Goal: Information Seeking & Learning: Learn about a topic

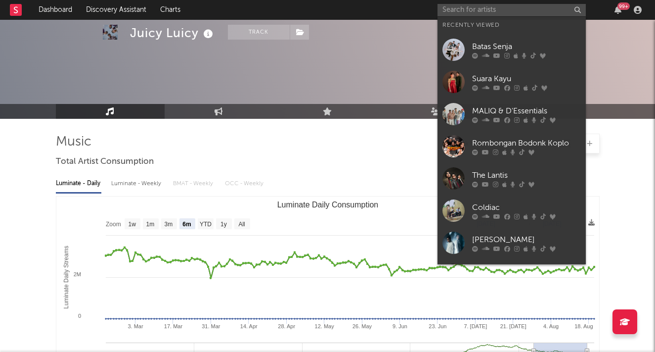
select select "6m"
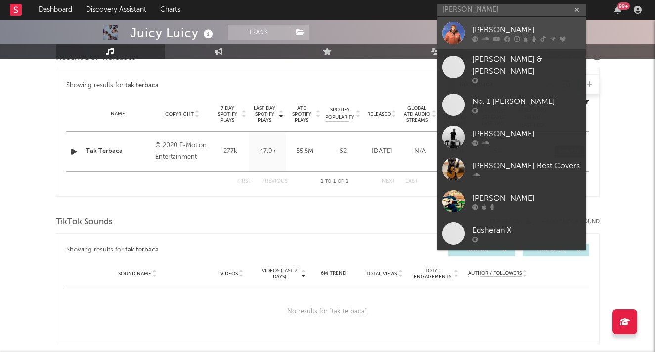
type input "[PERSON_NAME]"
click at [489, 26] on div "[PERSON_NAME]" at bounding box center [526, 30] width 109 height 12
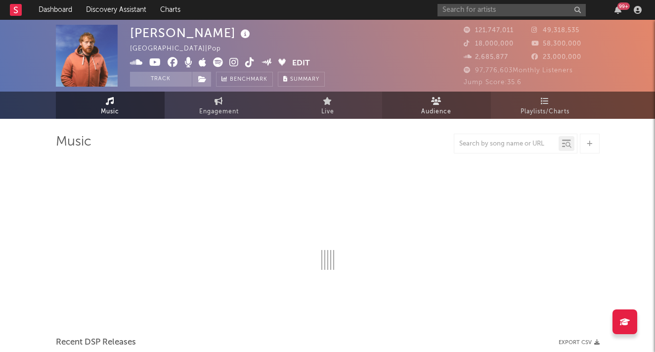
select select "6m"
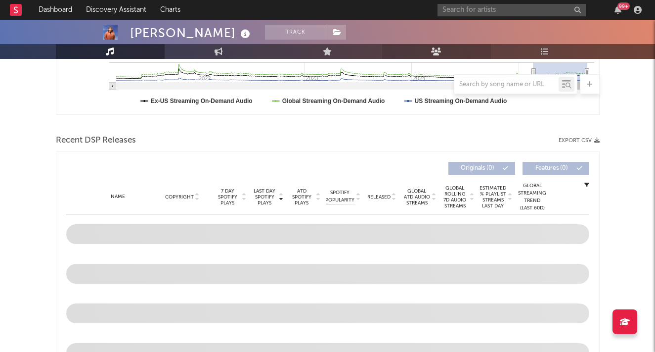
scroll to position [281, 0]
click at [498, 81] on input "text" at bounding box center [506, 85] width 104 height 8
type input "photograph"
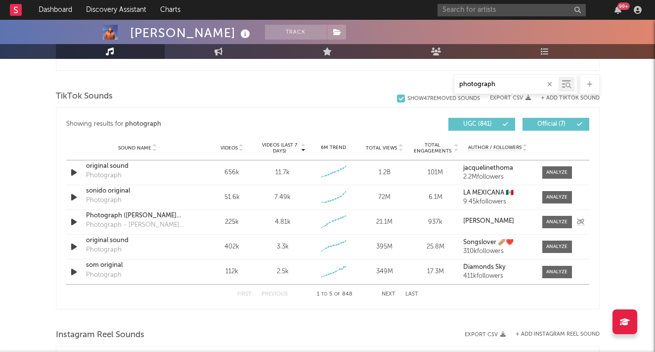
scroll to position [645, 0]
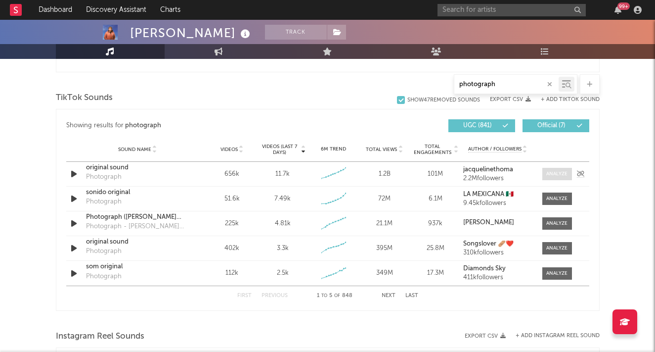
click at [560, 173] on div at bounding box center [556, 173] width 21 height 7
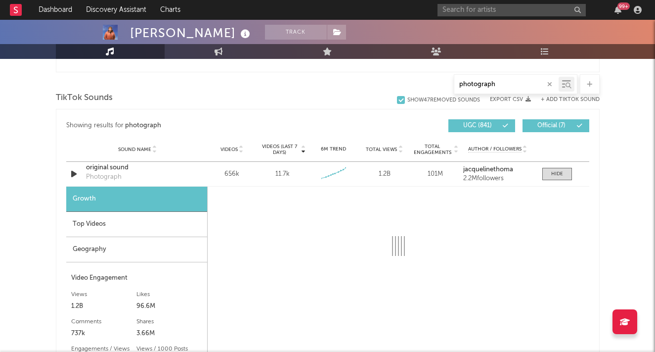
click at [108, 220] on div "Top Videos" at bounding box center [136, 224] width 141 height 25
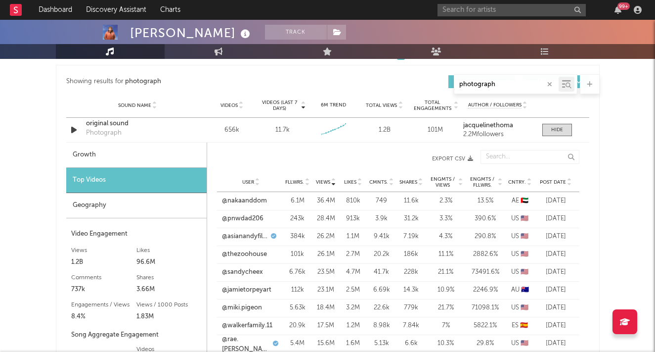
scroll to position [688, 0]
click at [518, 183] on span "Cntry." at bounding box center [517, 183] width 18 height 6
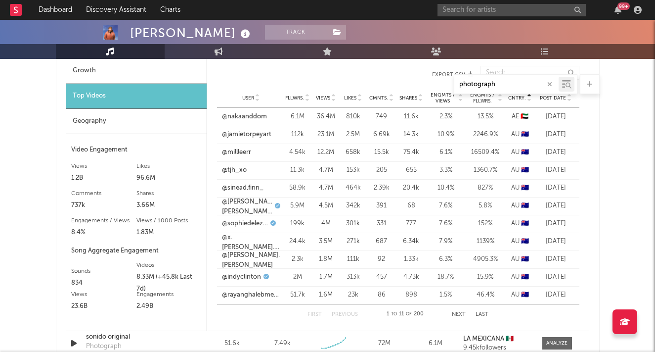
scroll to position [787, 0]
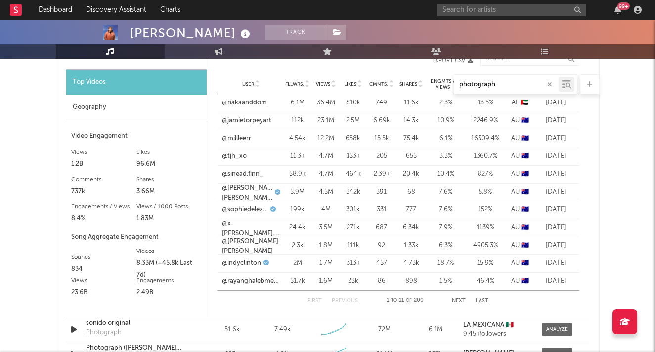
click at [455, 300] on button "Next" at bounding box center [459, 300] width 14 height 5
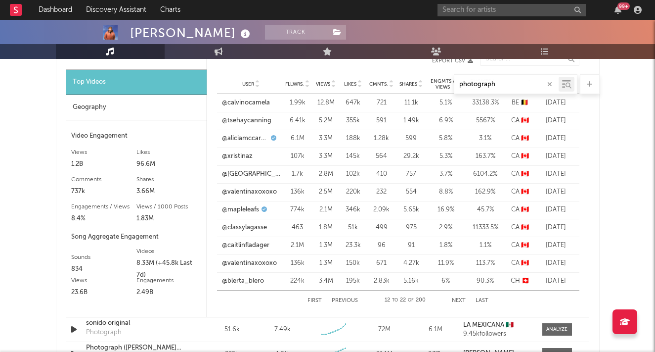
click at [455, 300] on button "Next" at bounding box center [459, 300] width 14 height 5
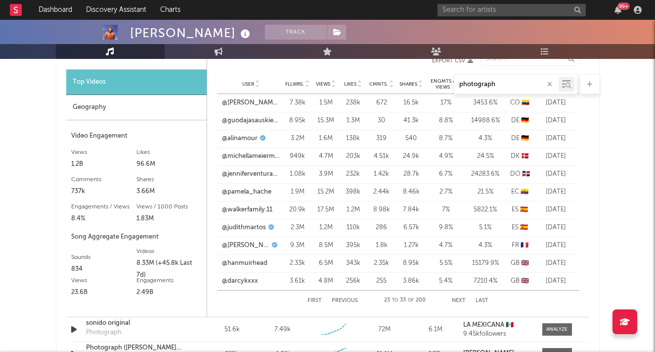
click at [455, 300] on button "Next" at bounding box center [459, 300] width 14 height 5
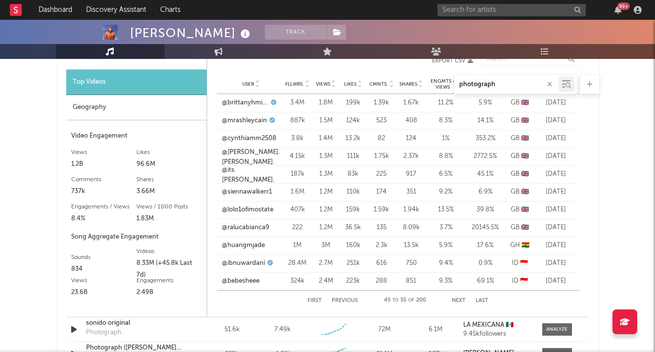
click at [455, 300] on button "Next" at bounding box center [459, 300] width 14 height 5
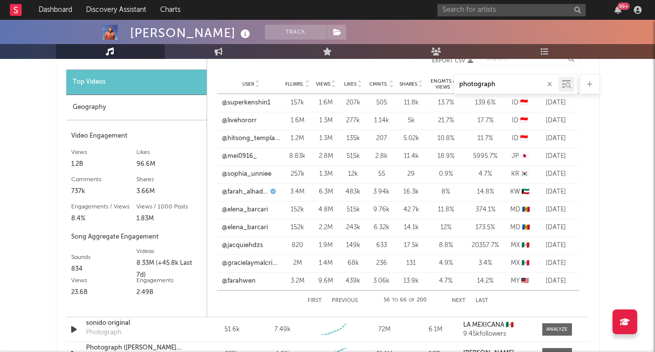
click at [349, 298] on button "Previous" at bounding box center [345, 300] width 26 height 5
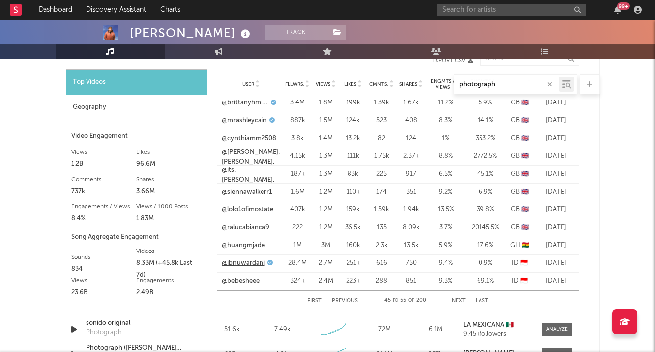
click at [253, 264] on link "@ibnuwardani" at bounding box center [243, 263] width 43 height 10
click at [249, 279] on link "@bebesheee" at bounding box center [241, 281] width 38 height 10
click at [461, 298] on button "Next" at bounding box center [459, 300] width 14 height 5
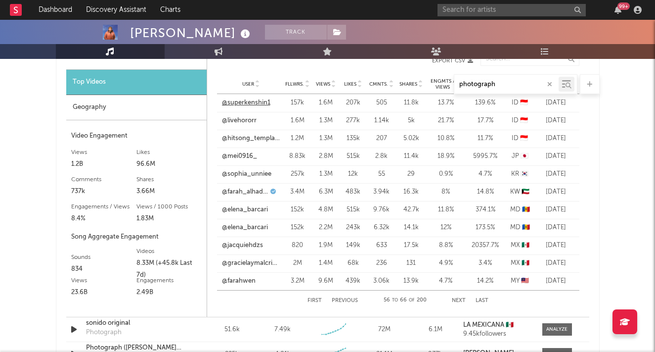
click at [252, 105] on link "@superkenshin1" at bounding box center [246, 103] width 48 height 10
click at [522, 118] on span "🇮🇩" at bounding box center [524, 120] width 8 height 6
click at [245, 119] on link "@livehororr" at bounding box center [239, 121] width 35 height 10
